Goal: Task Accomplishment & Management: Use online tool/utility

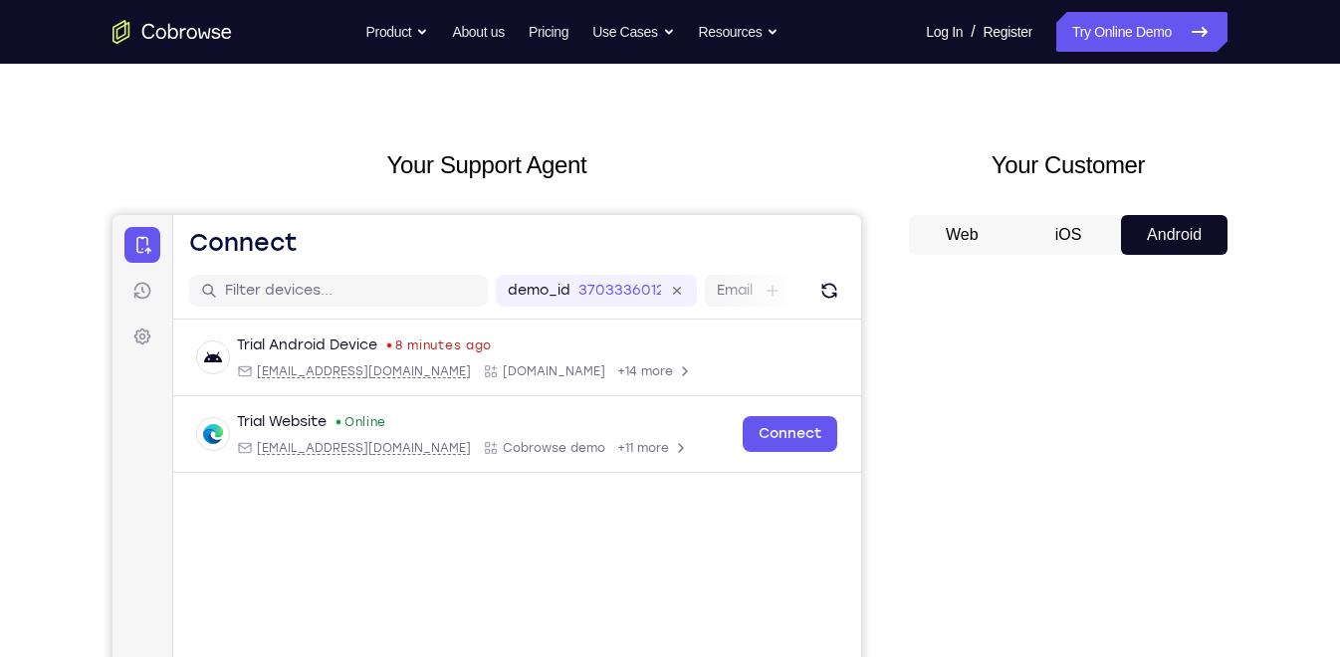
scroll to position [193, 0]
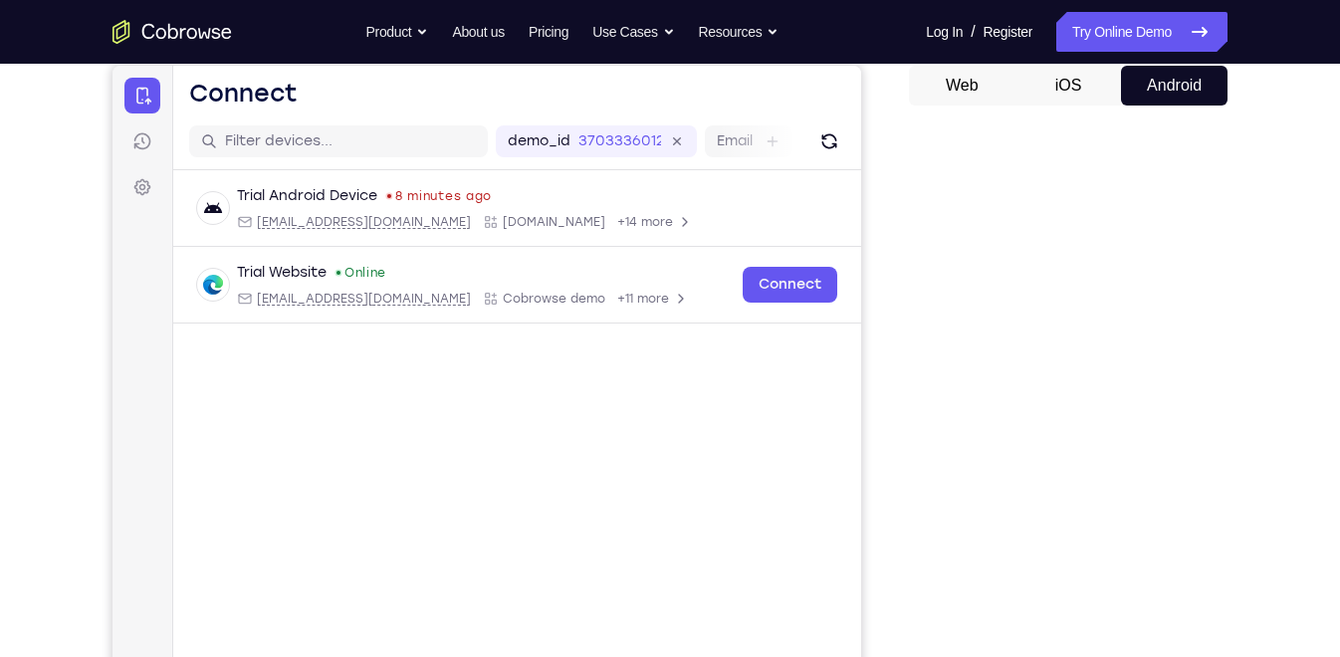
click at [1084, 81] on button "iOS" at bounding box center [1069, 86] width 107 height 40
click at [1133, 71] on button "Android" at bounding box center [1174, 86] width 107 height 40
click at [832, 138] on icon "Refresh" at bounding box center [829, 141] width 20 height 20
click at [1053, 85] on button "iOS" at bounding box center [1069, 86] width 107 height 40
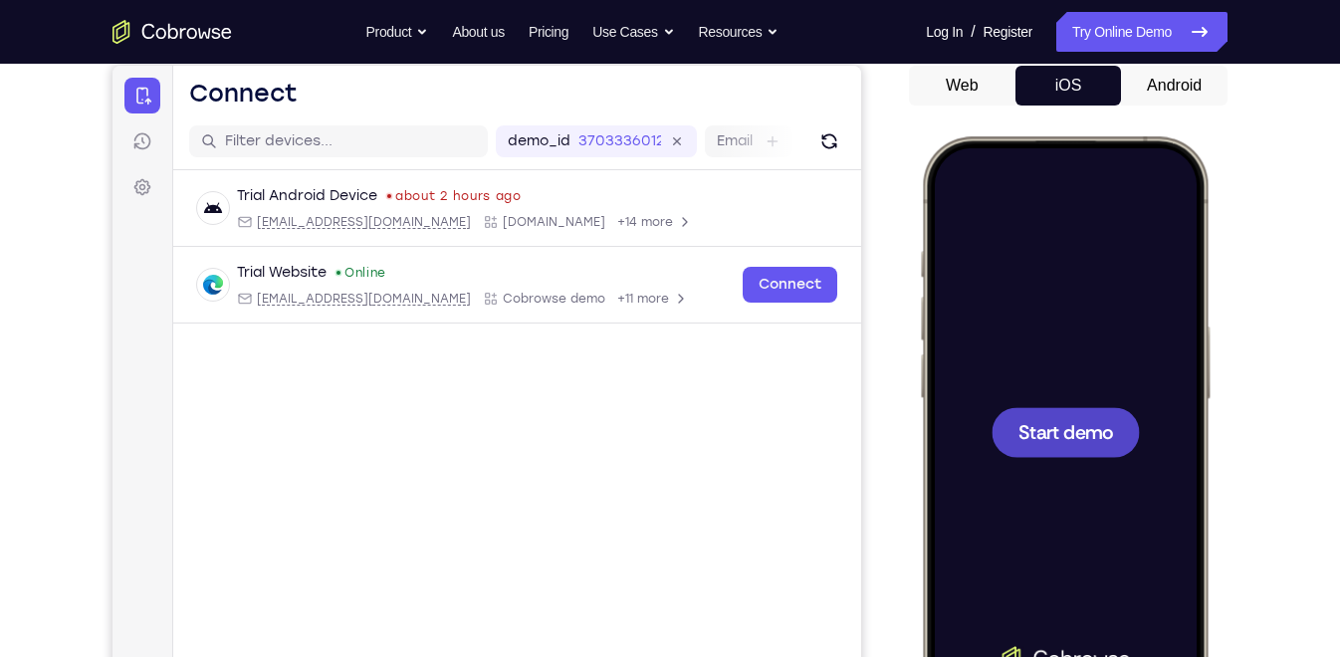
click at [1079, 351] on div at bounding box center [1065, 431] width 262 height 569
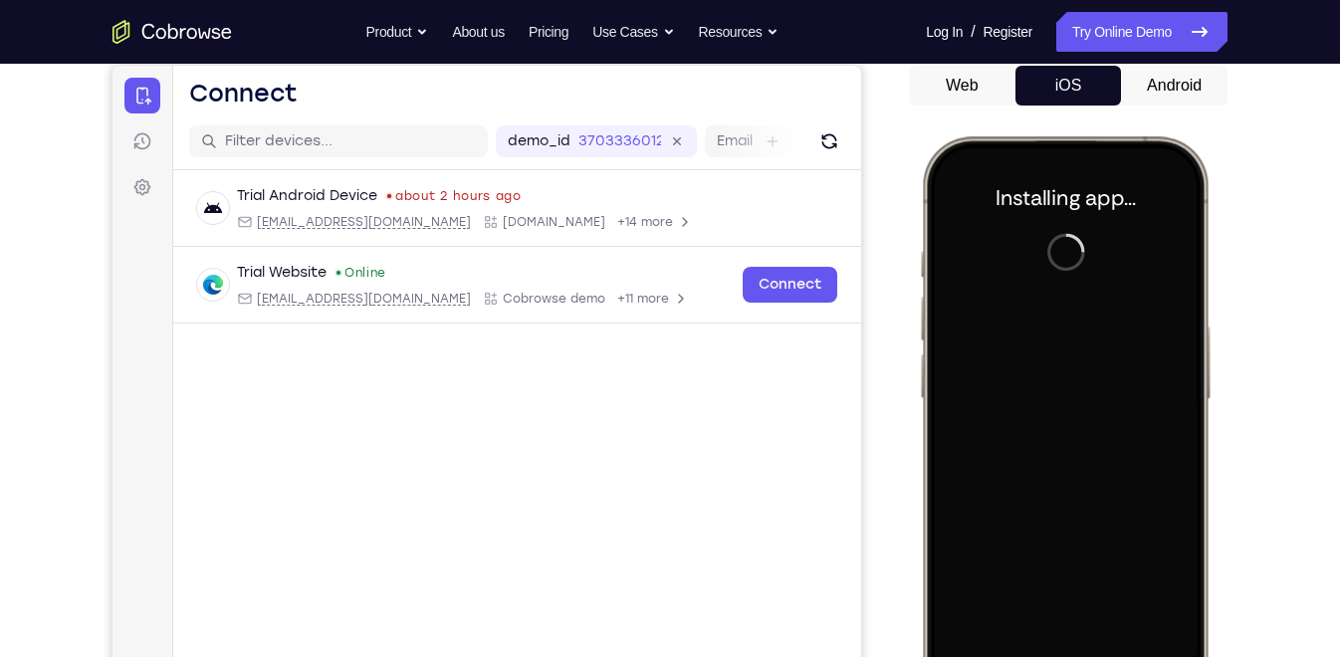
click at [1161, 78] on button "Android" at bounding box center [1174, 86] width 107 height 40
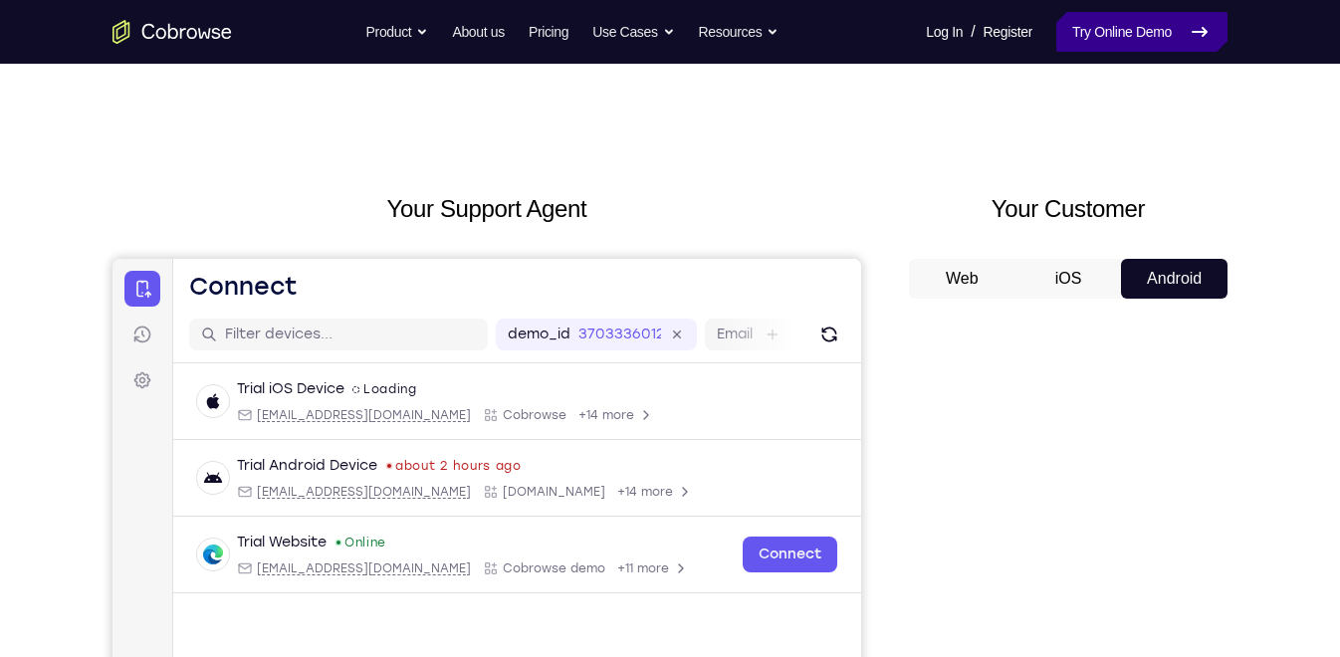
click at [1122, 26] on link "Try Online Demo" at bounding box center [1141, 32] width 171 height 40
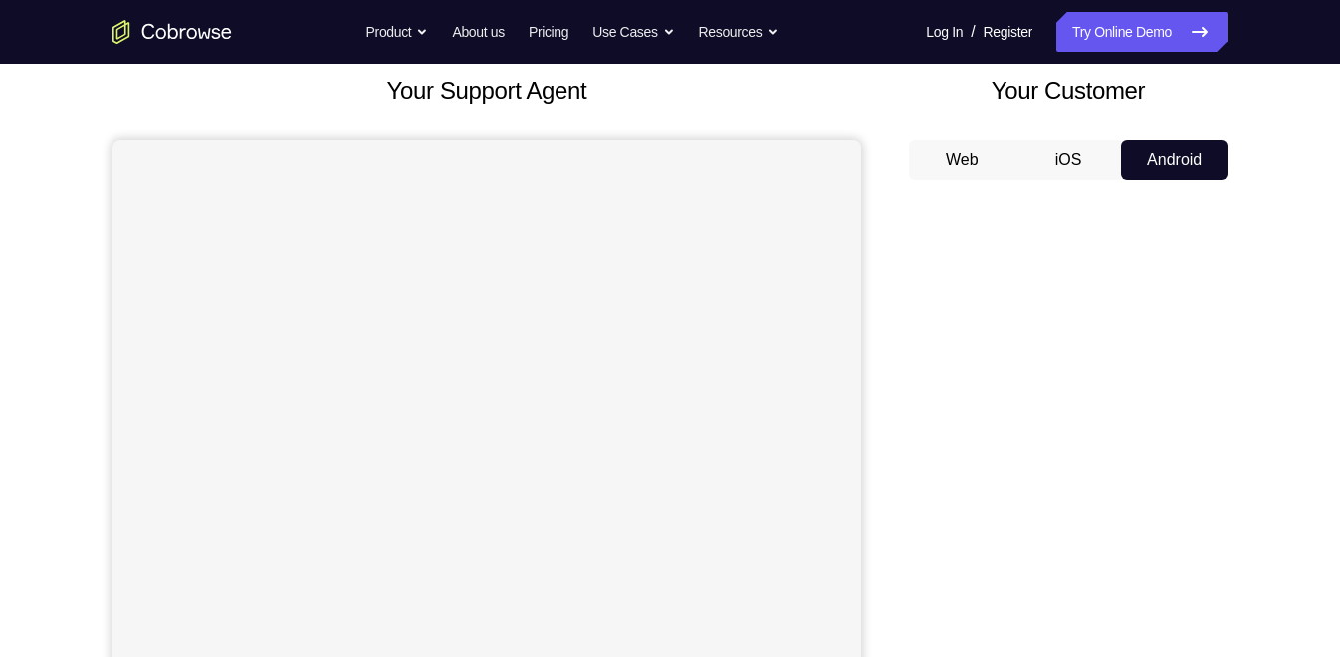
scroll to position [162, 0]
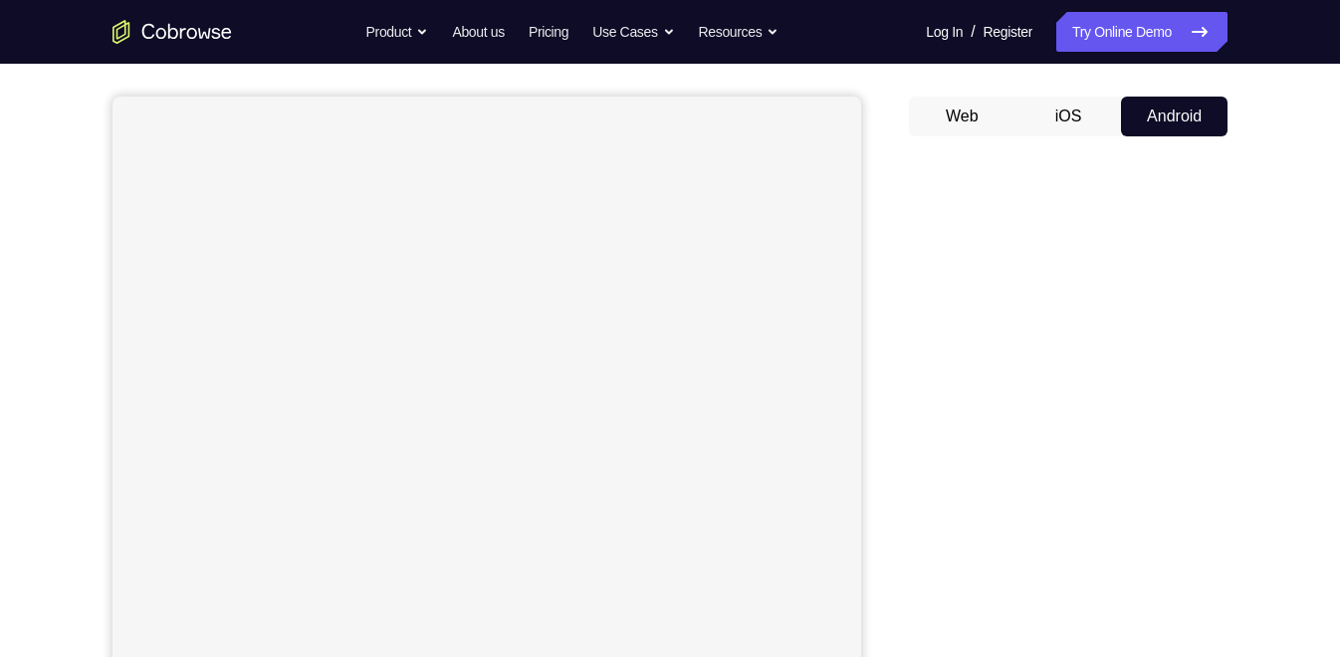
click at [971, 116] on button "Web" at bounding box center [962, 117] width 107 height 40
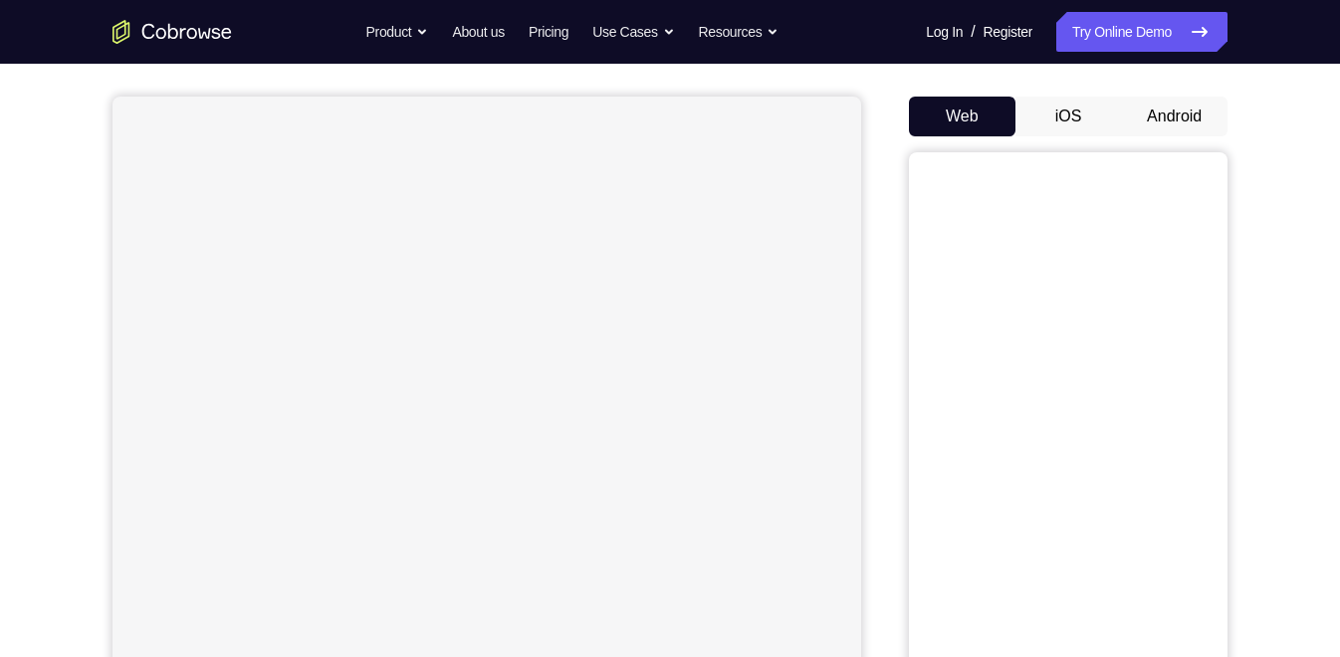
click at [1073, 105] on button "iOS" at bounding box center [1069, 117] width 107 height 40
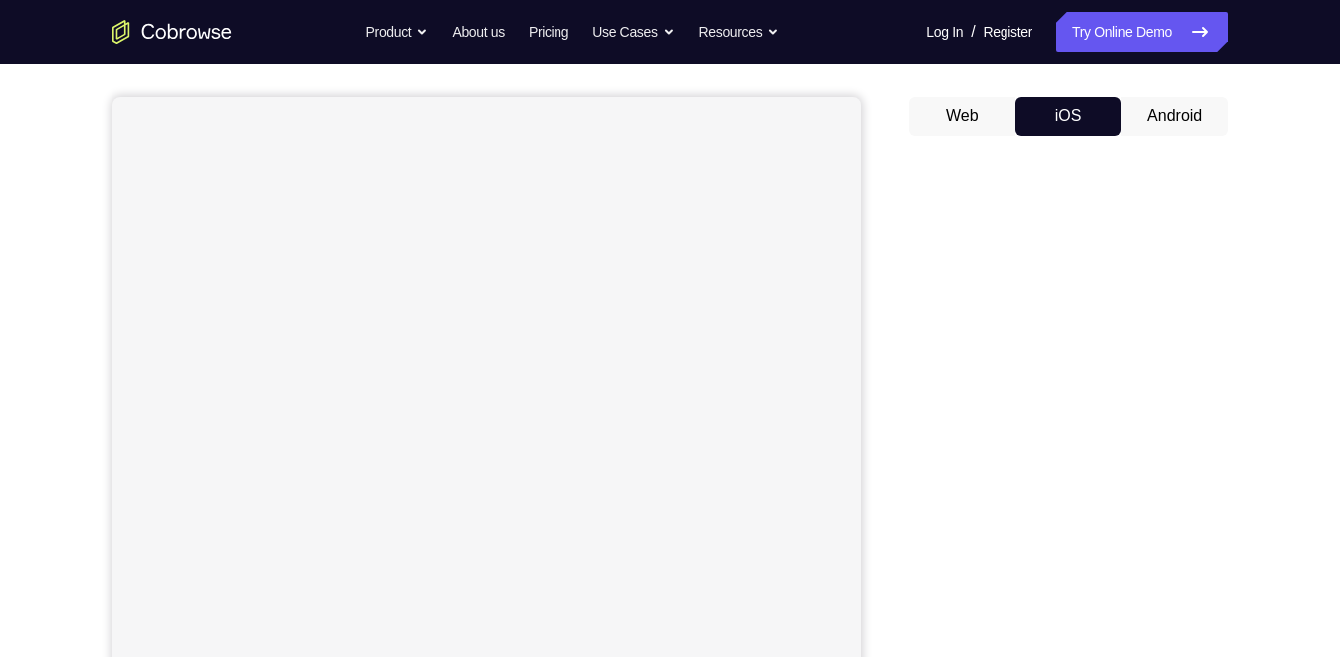
click at [956, 102] on button "Web" at bounding box center [962, 117] width 107 height 40
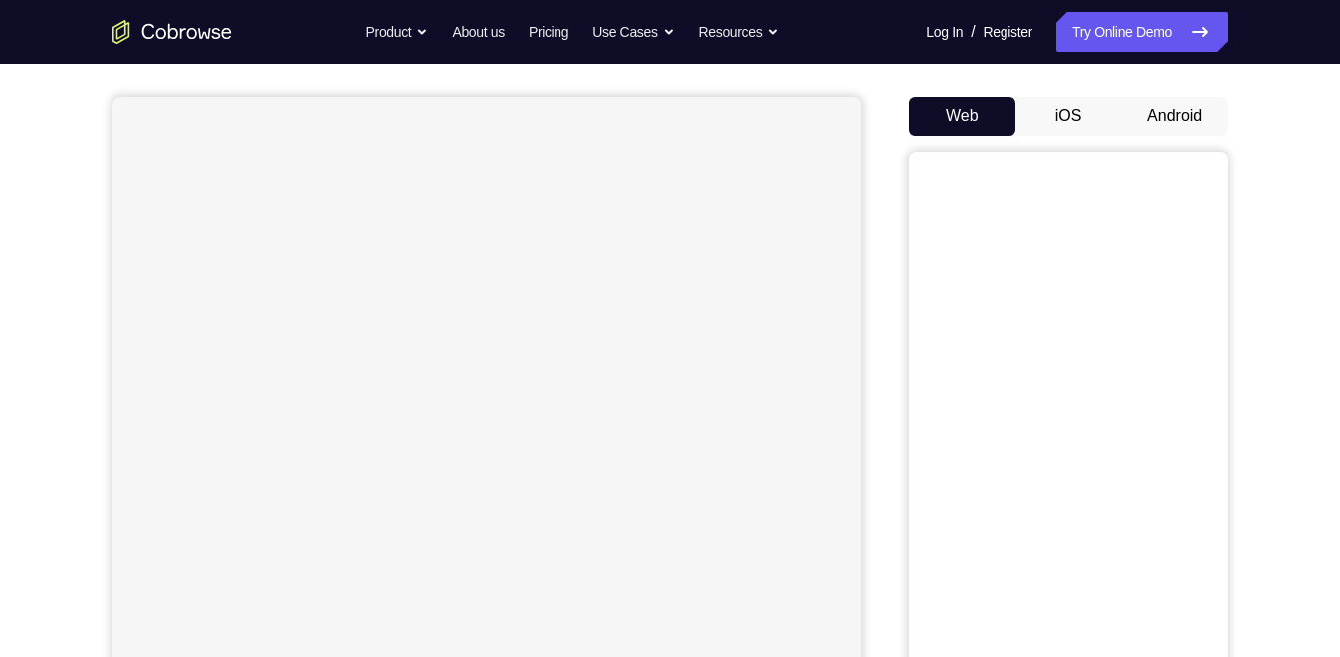
click at [1072, 106] on button "iOS" at bounding box center [1069, 117] width 107 height 40
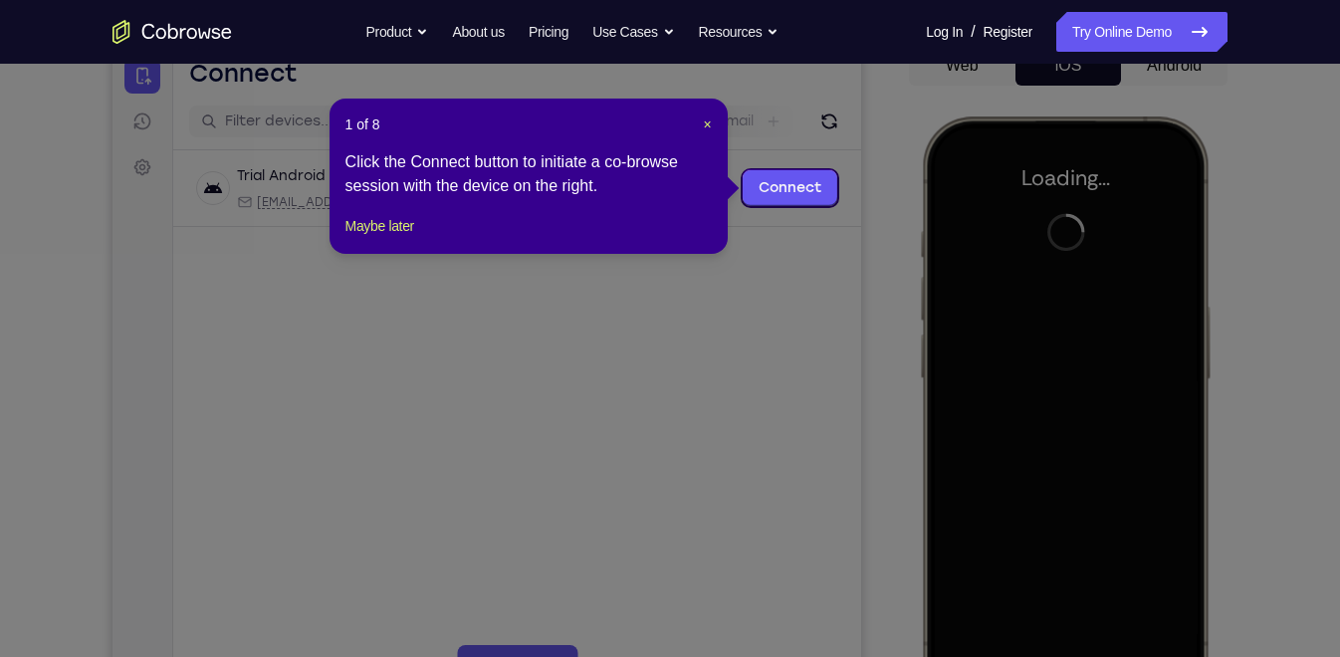
scroll to position [0, 0]
click at [362, 238] on button "Maybe later" at bounding box center [379, 226] width 69 height 24
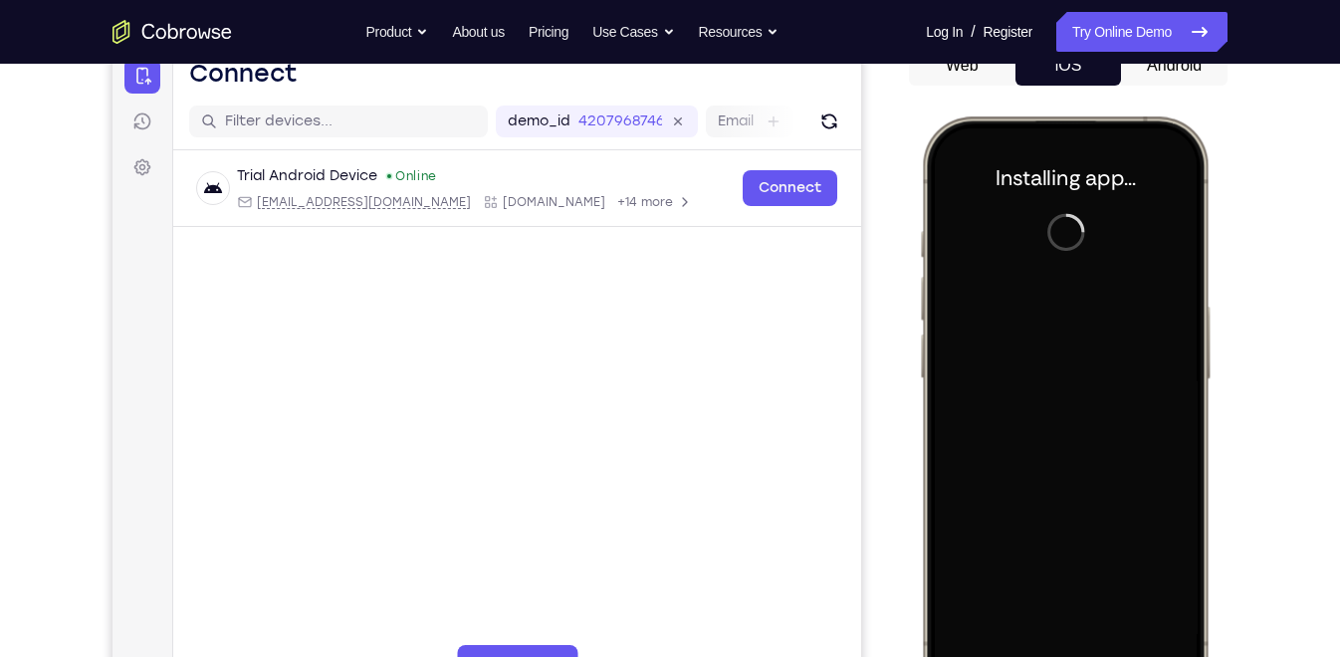
click at [1166, 66] on button "Android" at bounding box center [1174, 66] width 107 height 40
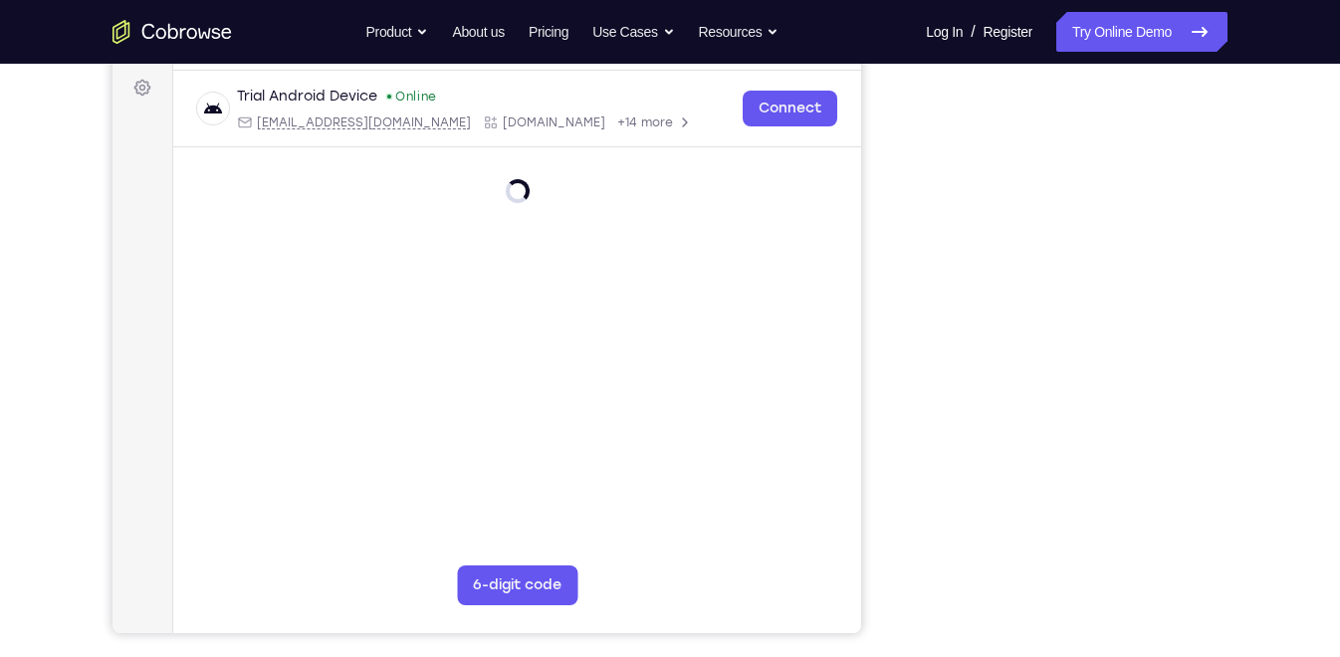
scroll to position [289, 0]
